Goal: Find specific page/section: Find specific page/section

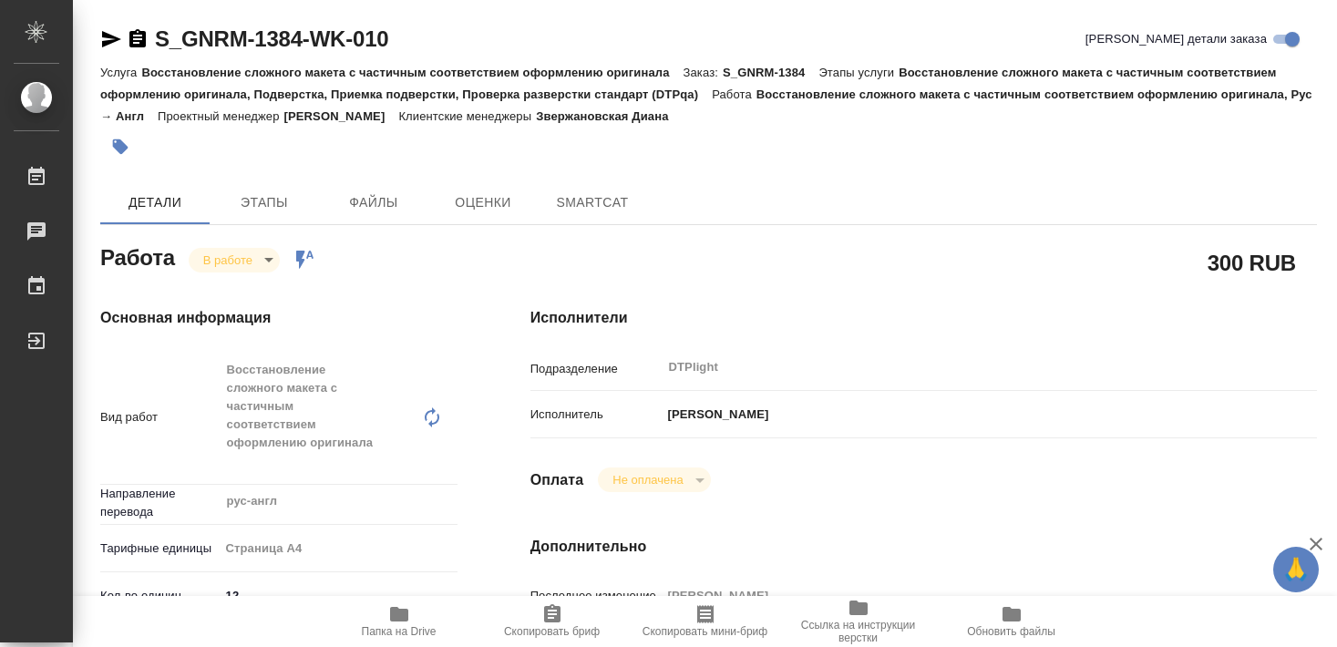
type textarea "x"
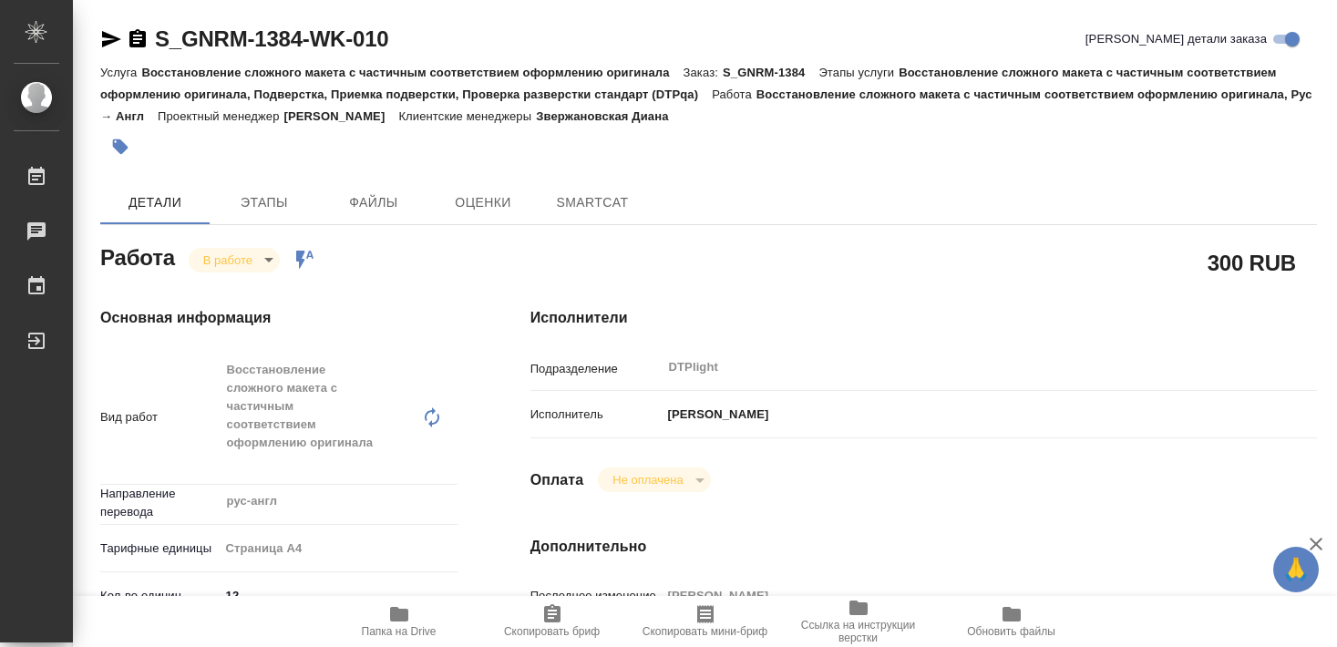
type textarea "x"
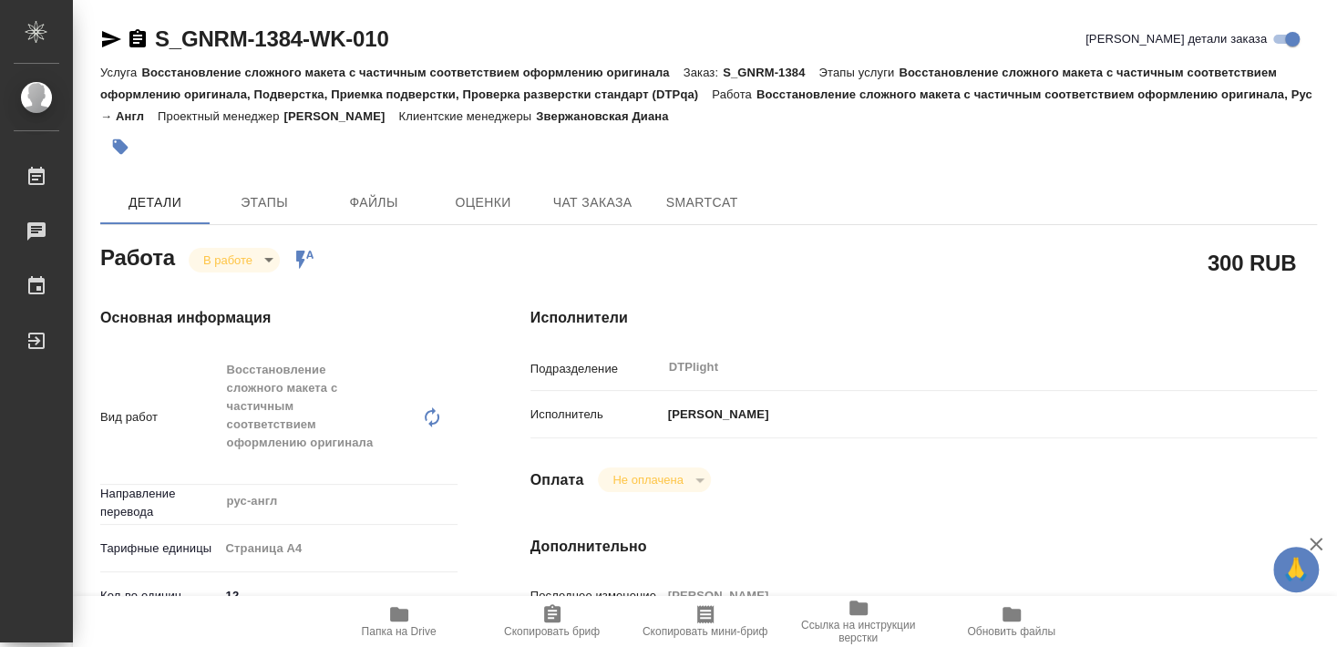
type textarea "x"
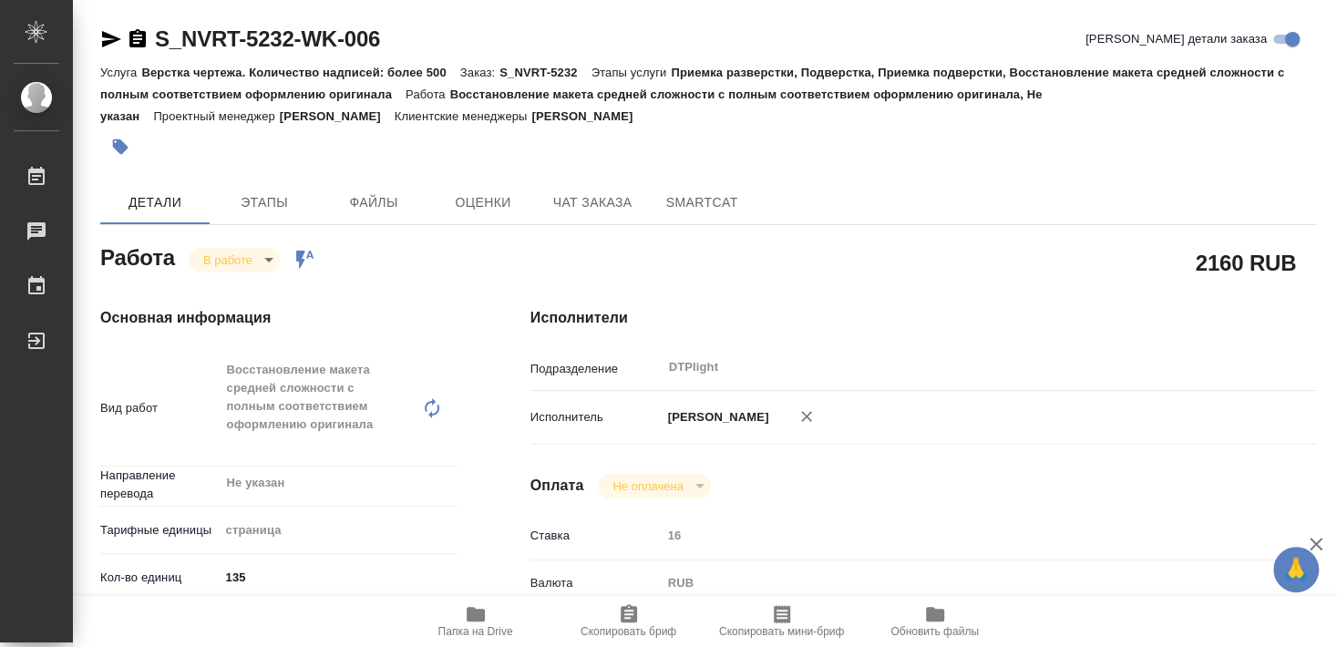
type textarea "x"
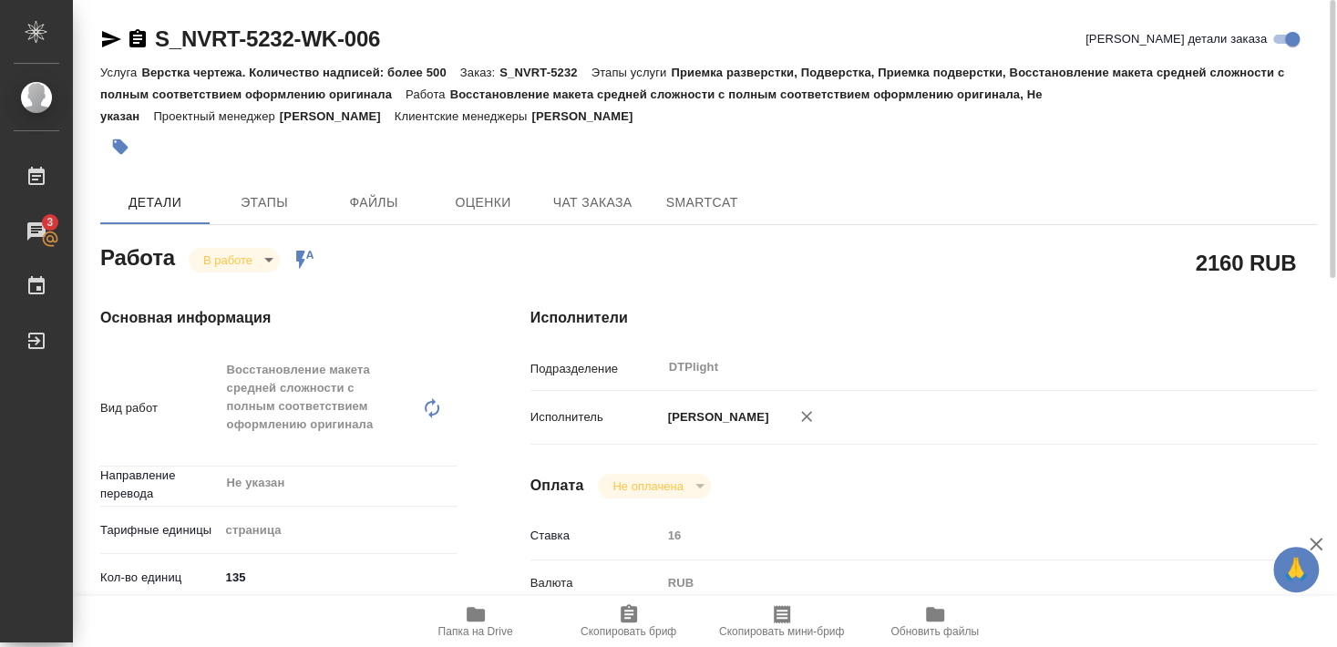
drag, startPoint x: 150, startPoint y: 63, endPoint x: 386, endPoint y: 36, distance: 237.6
click at [428, 36] on div "S_NVRT-5232-WK-006 Кратко детали заказа Услуга Верстка чертежа. Количество надп…" at bounding box center [708, 96] width 1217 height 142
drag, startPoint x: 156, startPoint y: 52, endPoint x: 411, endPoint y: 58, distance: 255.3
click at [412, 56] on div "S_NVRT-5232-WK-006 Кратко детали заказа" at bounding box center [708, 43] width 1217 height 36
copy link "S_NVRT-5232-WK-006"
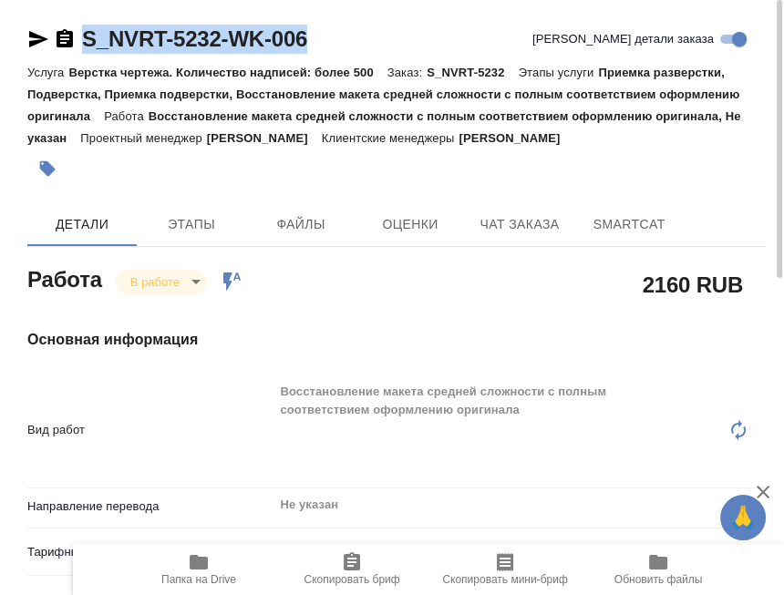
type textarea "x"
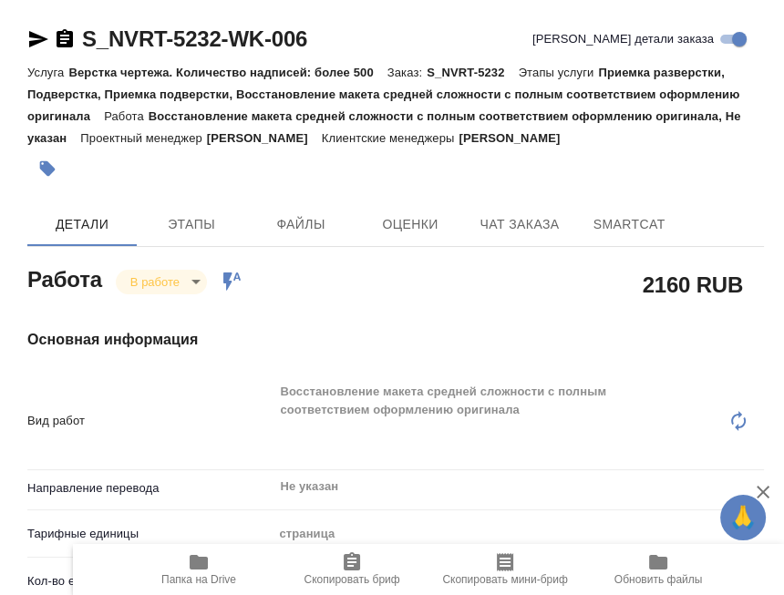
type textarea "x"
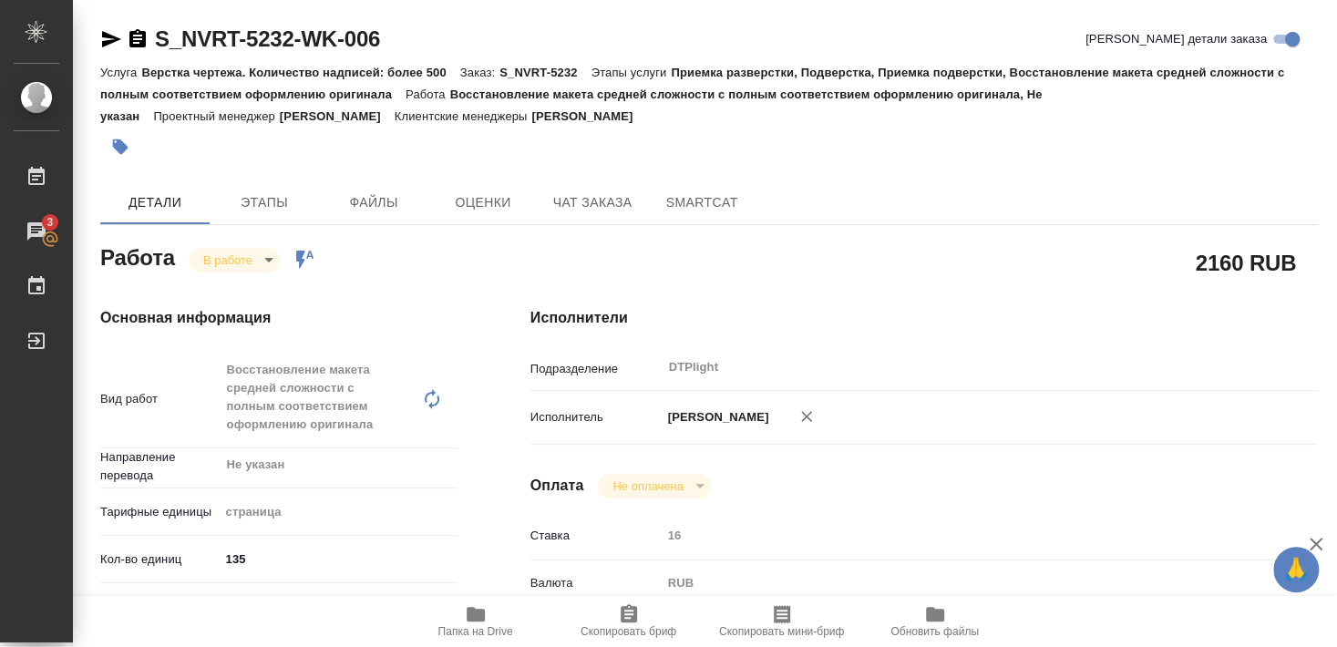
type textarea "x"
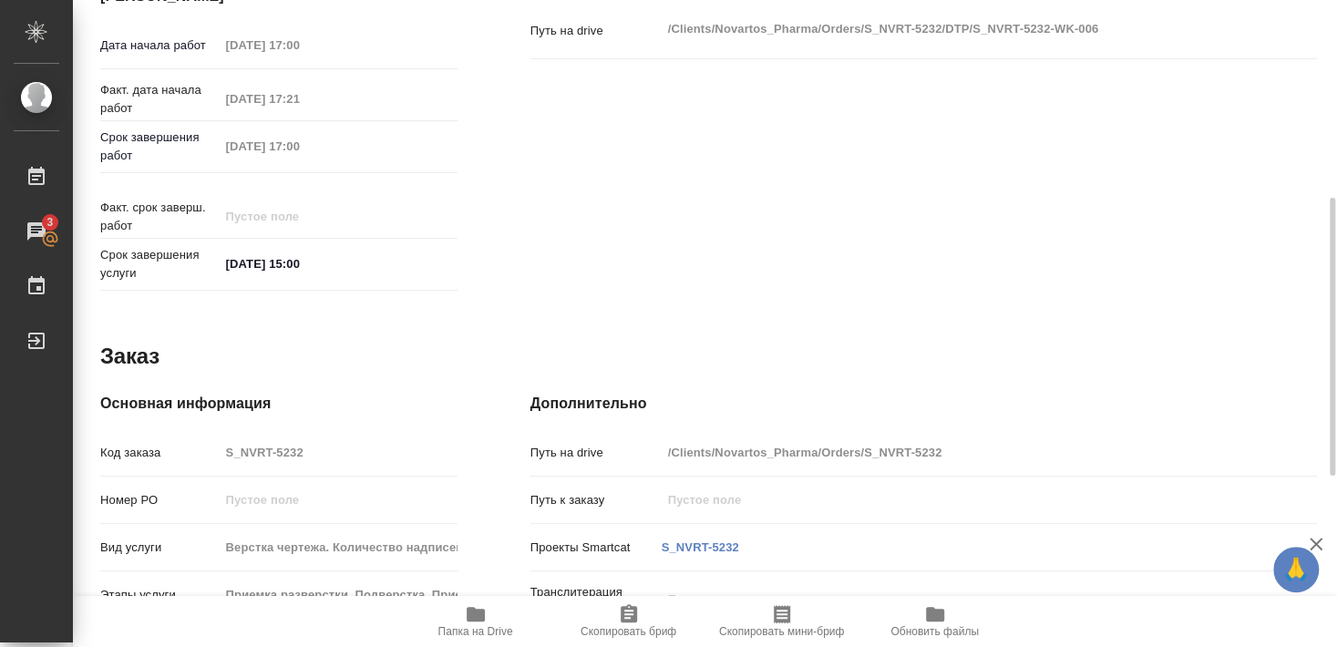
scroll to position [857, 0]
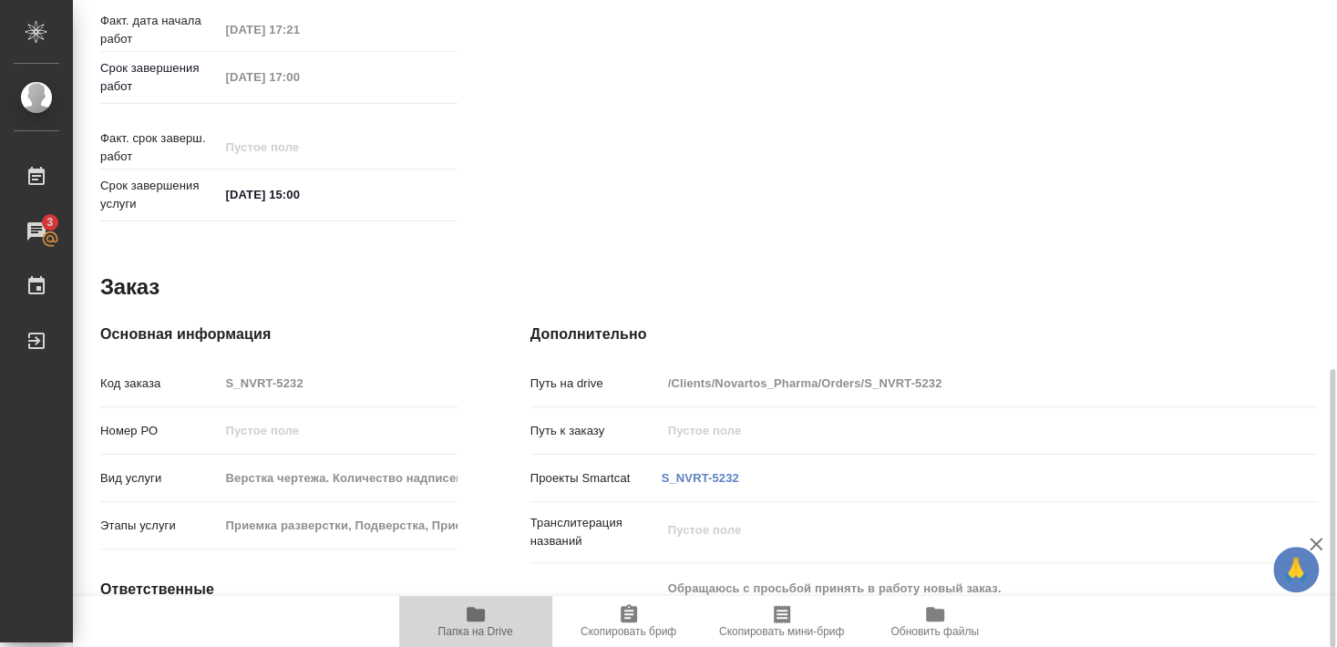
click at [490, 632] on span "Папка на Drive" at bounding box center [475, 631] width 75 height 13
click at [490, 627] on span "Папка на Drive" at bounding box center [475, 631] width 75 height 13
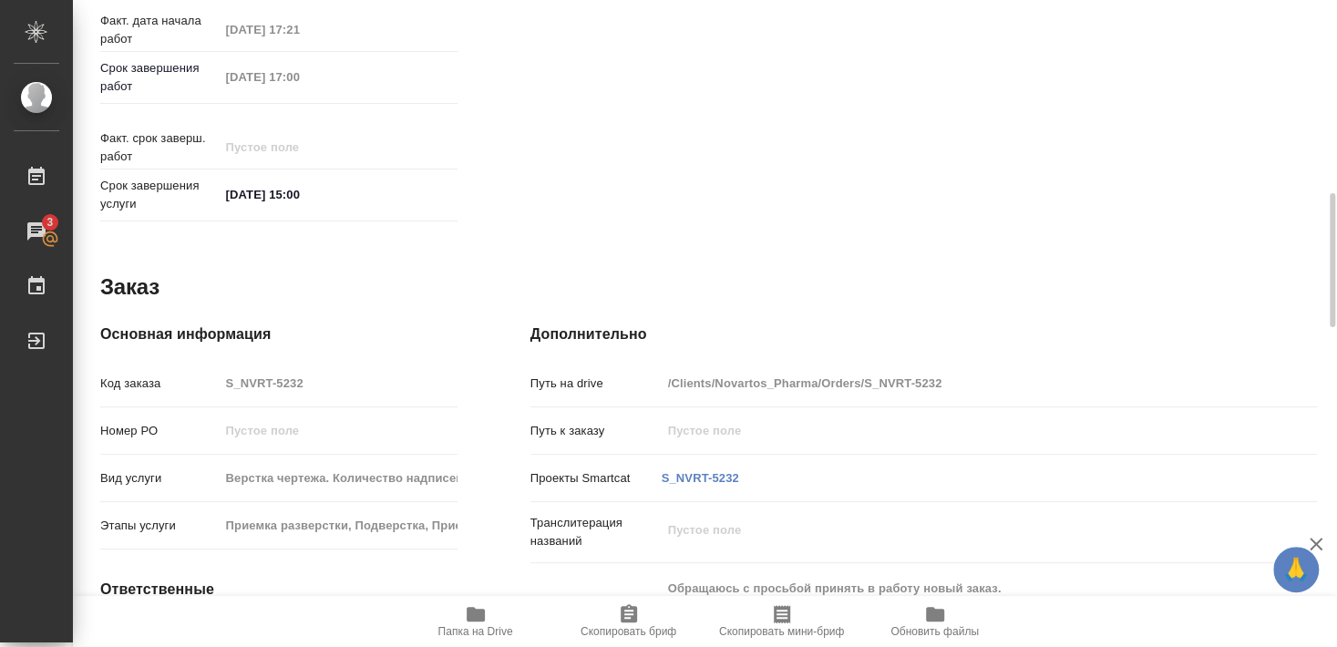
scroll to position [804, 0]
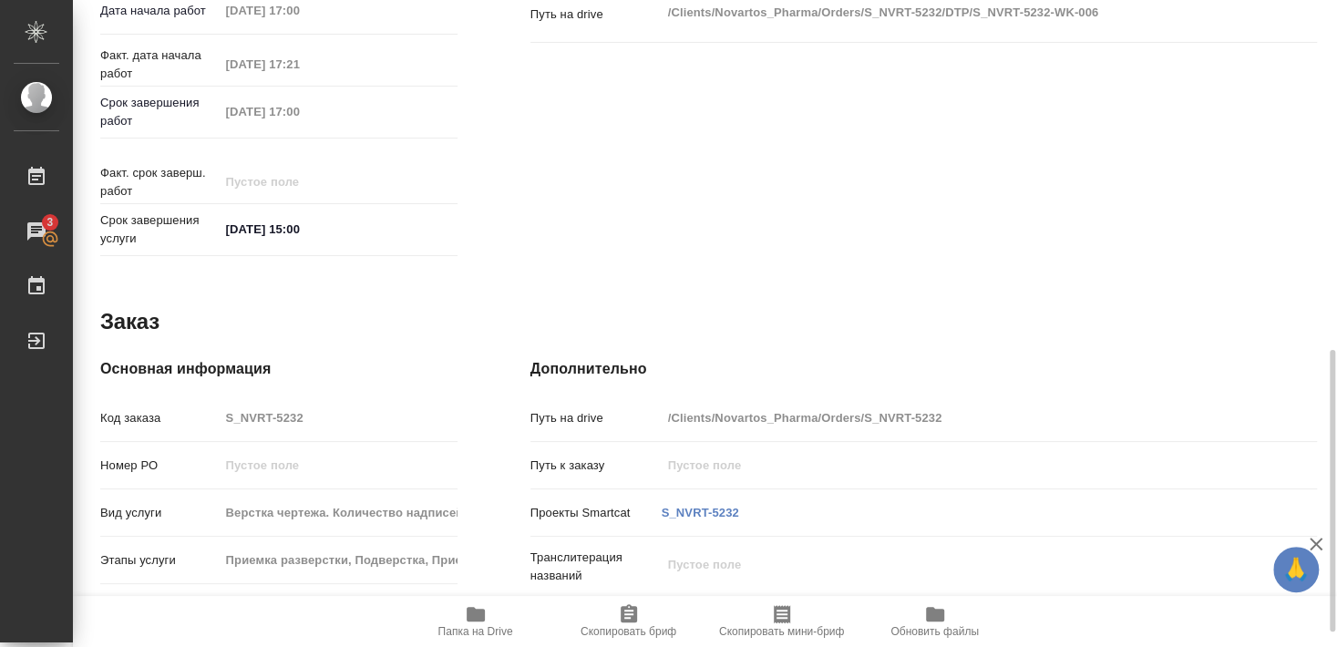
type textarea "x"
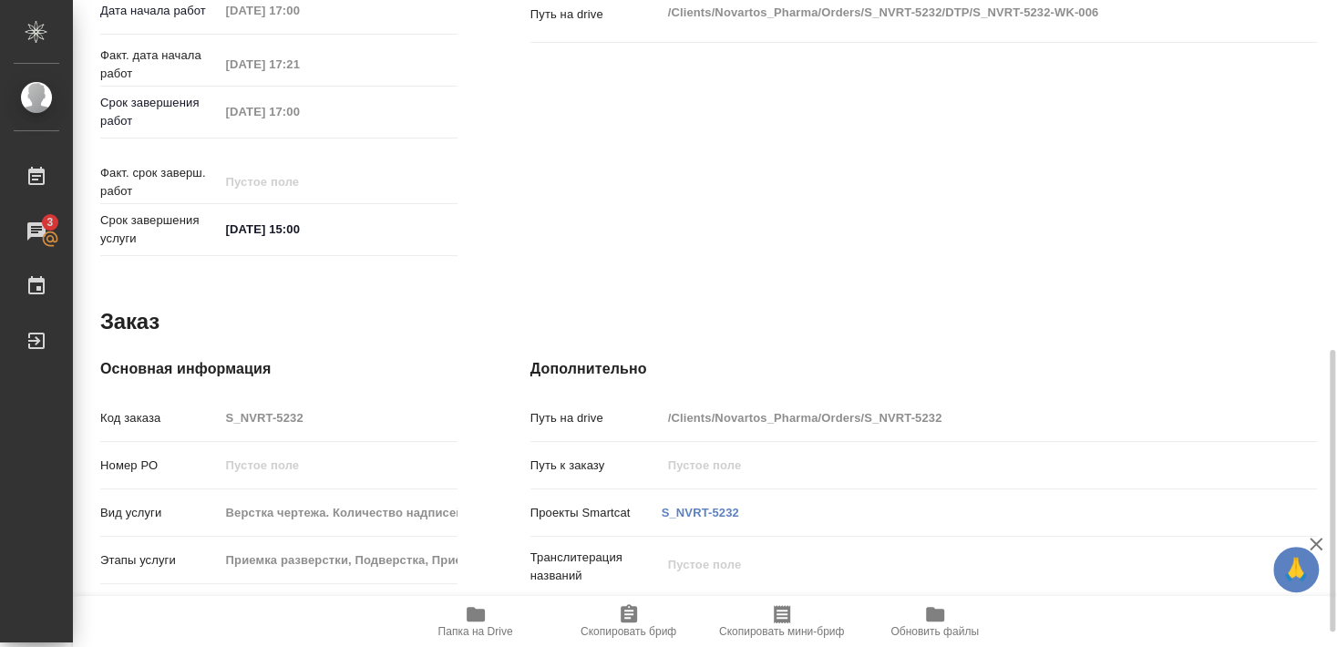
type textarea "x"
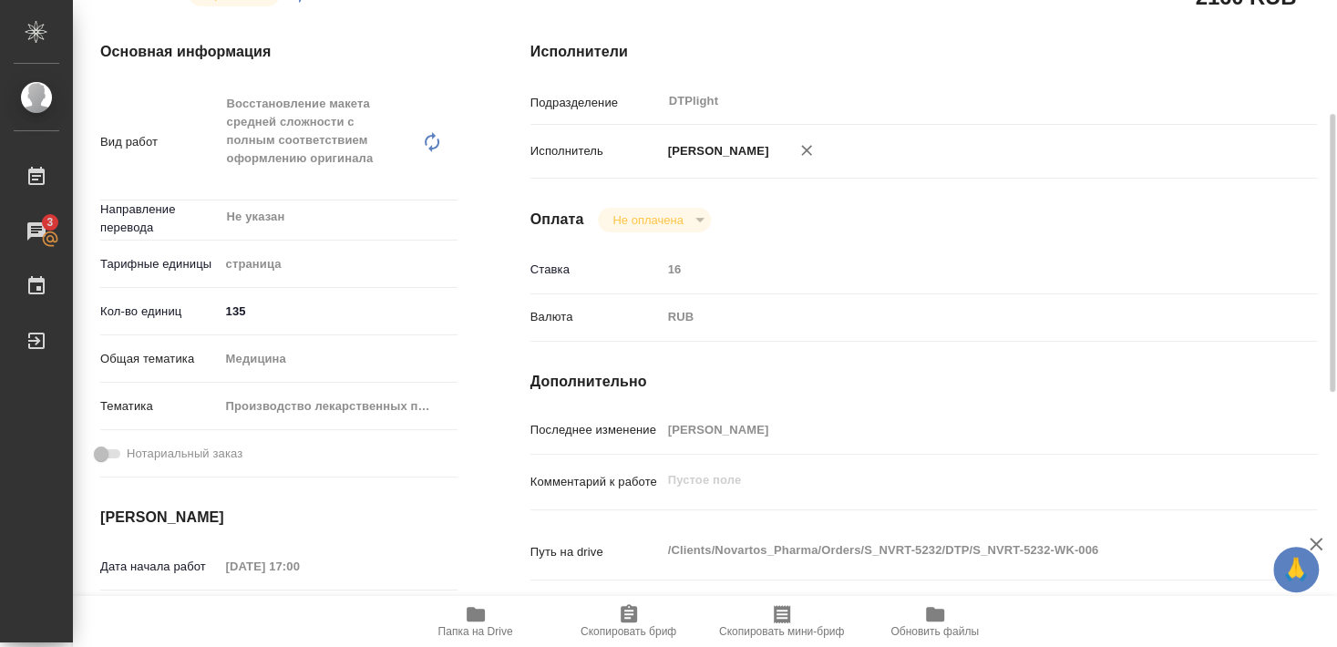
scroll to position [168, 0]
